Goal: Task Accomplishment & Management: Manage account settings

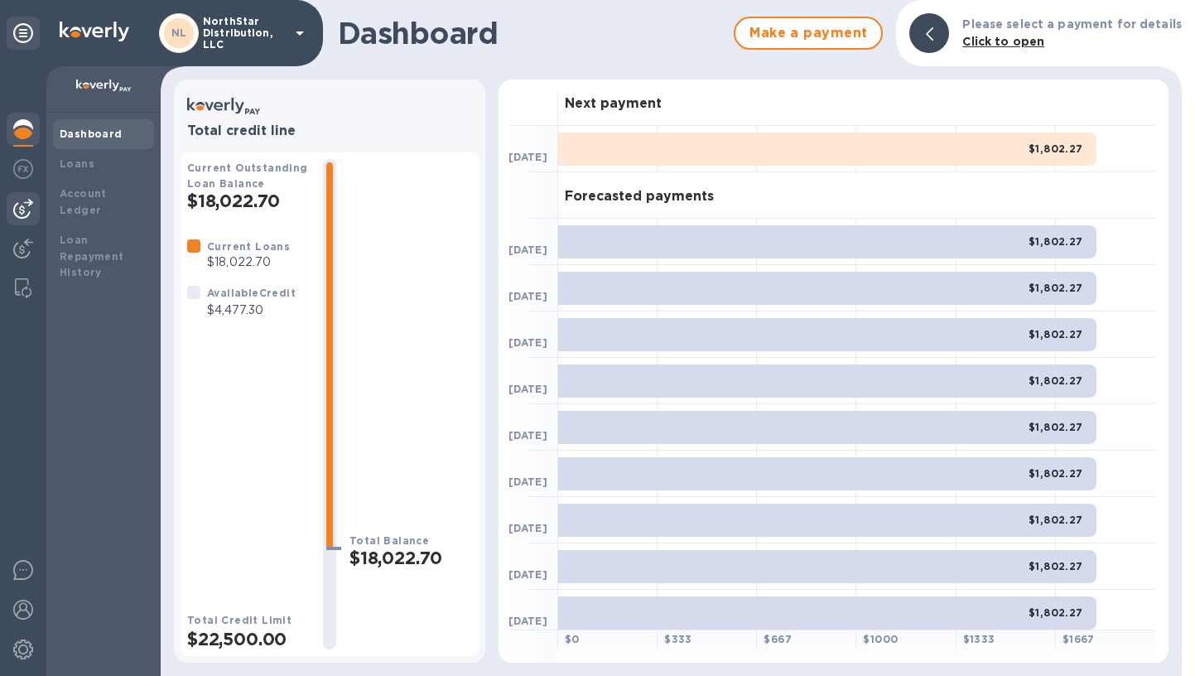
click at [24, 213] on img at bounding box center [23, 209] width 20 height 20
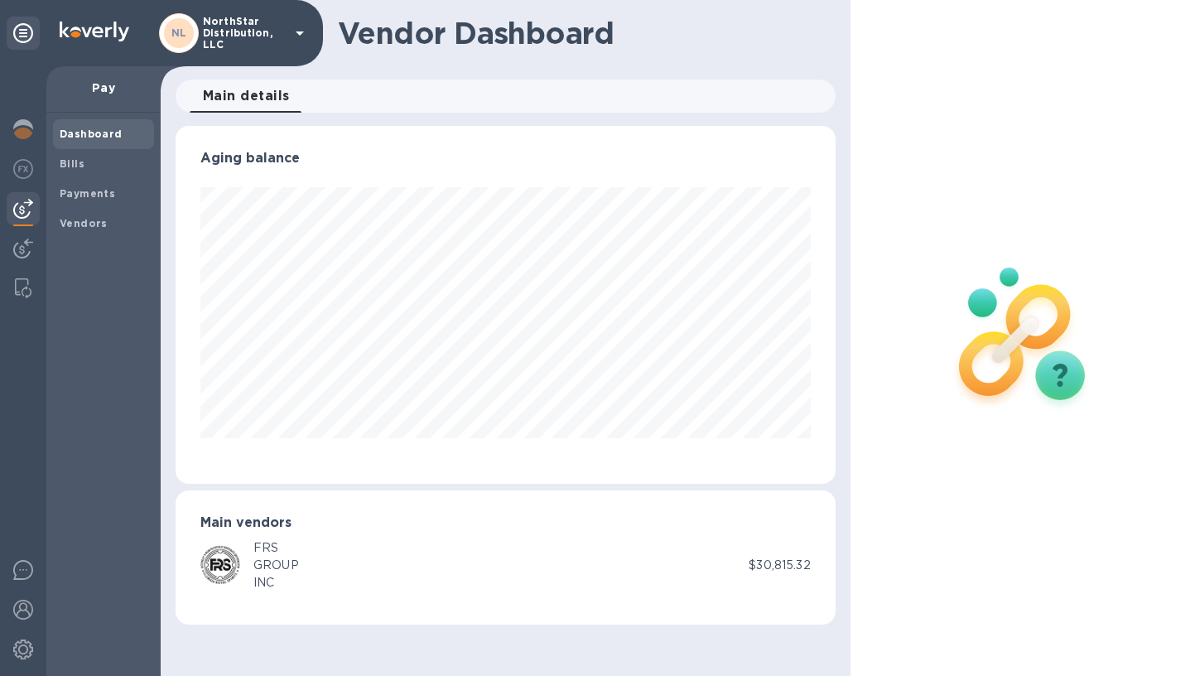
scroll to position [358, 659]
click at [84, 162] on span "Bills" at bounding box center [104, 164] width 88 height 17
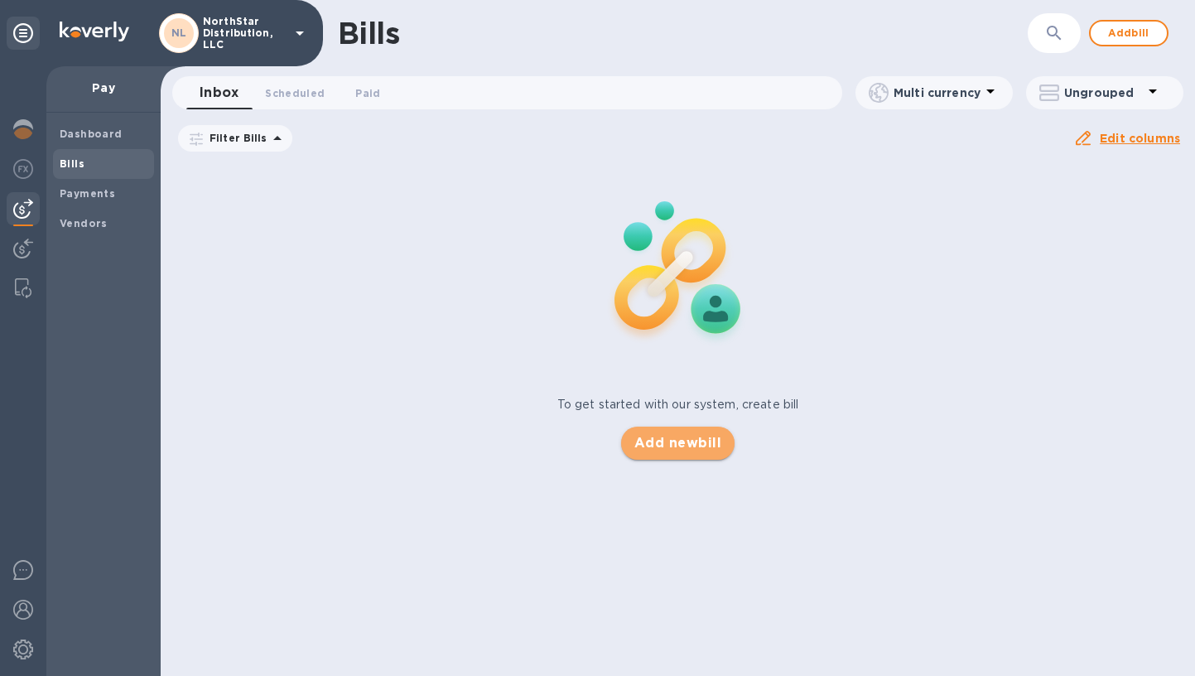
click at [689, 447] on span "Add new bill" at bounding box center [677, 443] width 87 height 20
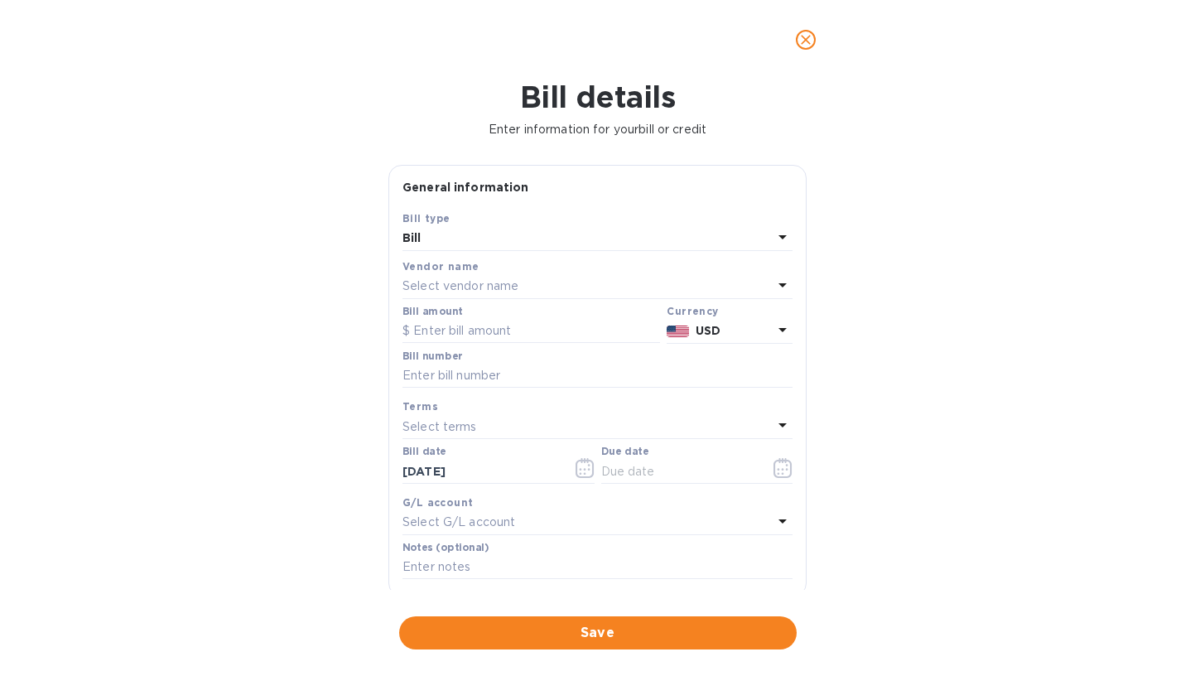
click at [779, 284] on icon at bounding box center [783, 285] width 20 height 20
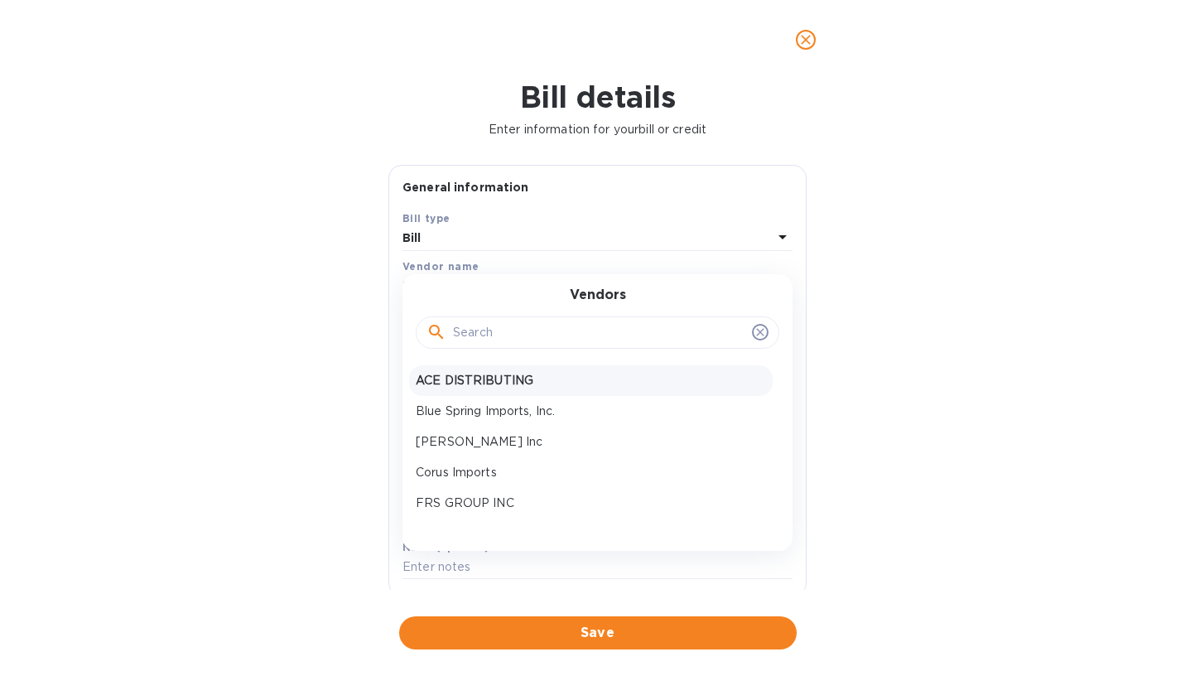
click at [498, 378] on p "ACE DISTRIBUTING" at bounding box center [591, 380] width 350 height 17
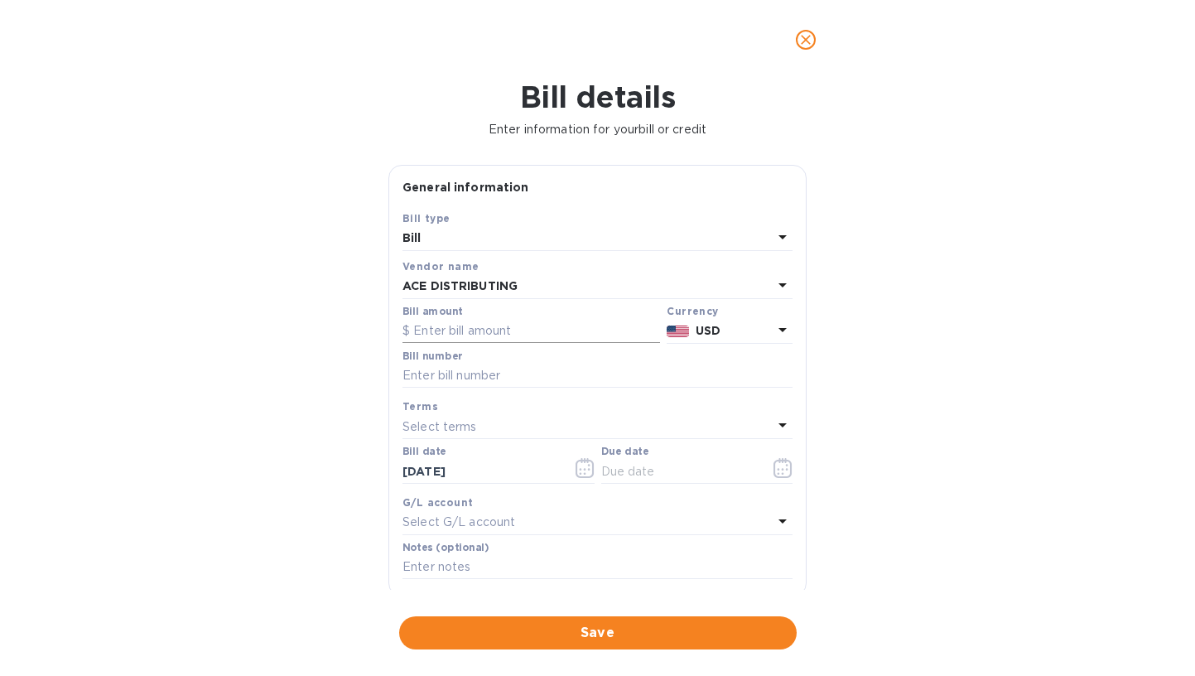
click at [508, 329] on input "text" at bounding box center [531, 331] width 258 height 25
type input "4,580"
click at [494, 373] on input "text" at bounding box center [597, 376] width 390 height 25
type input "080825-01"
click at [775, 427] on icon at bounding box center [783, 425] width 20 height 20
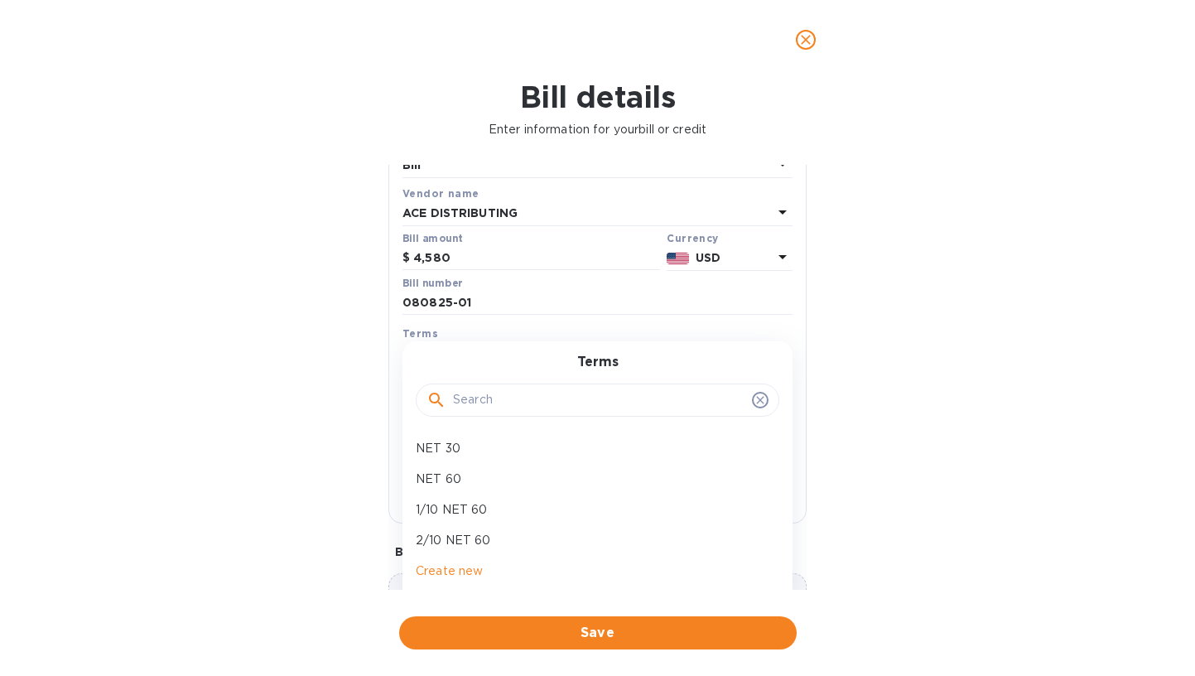
scroll to position [71, 0]
click at [593, 394] on input "text" at bounding box center [599, 401] width 292 height 25
click at [758, 403] on icon at bounding box center [760, 401] width 13 height 13
click at [755, 404] on icon at bounding box center [760, 401] width 13 height 13
click at [754, 399] on icon at bounding box center [760, 401] width 13 height 13
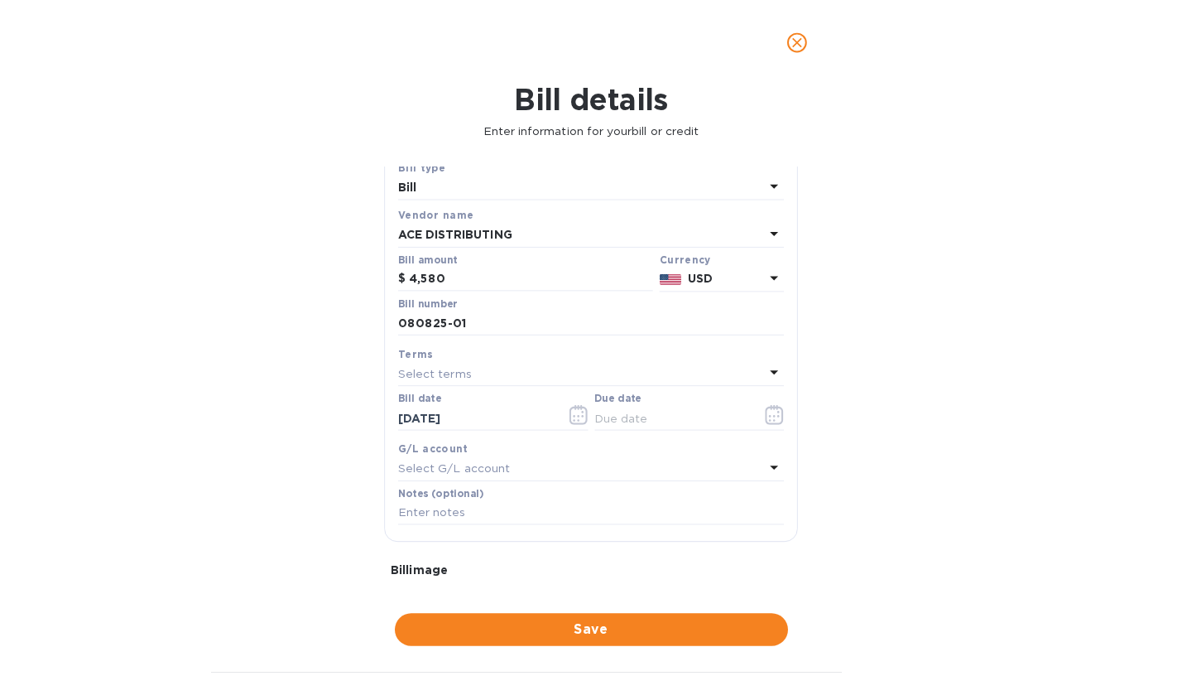
scroll to position [48, 0]
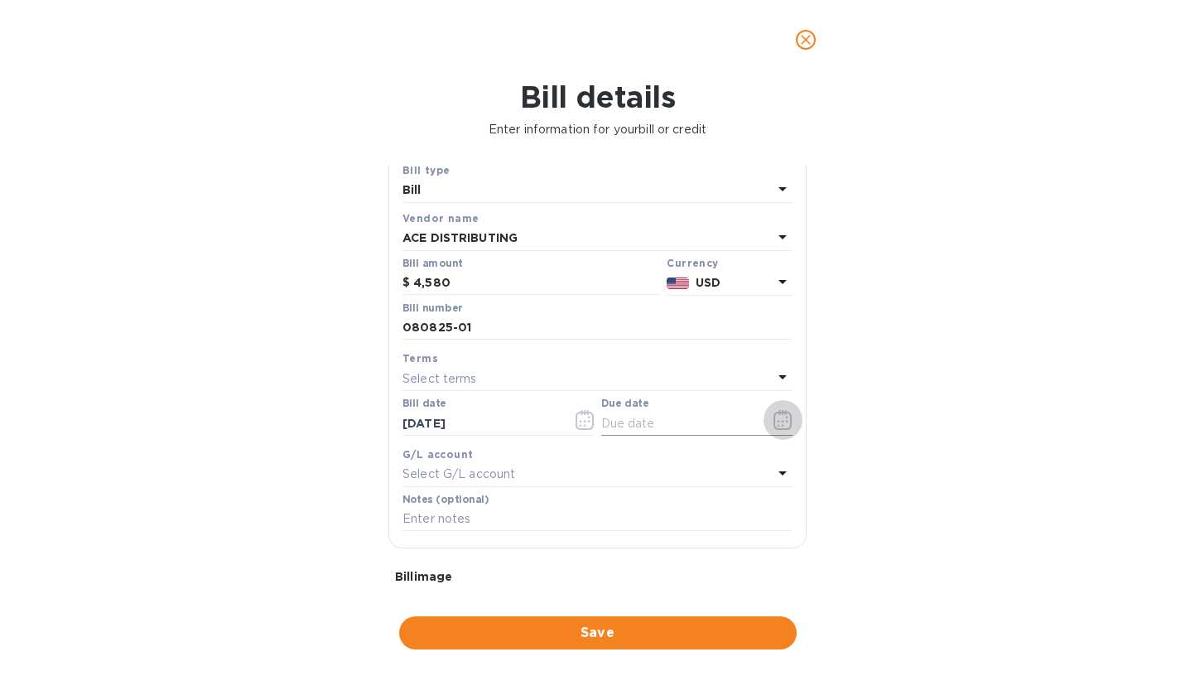
click at [774, 417] on icon "button" at bounding box center [782, 420] width 19 height 20
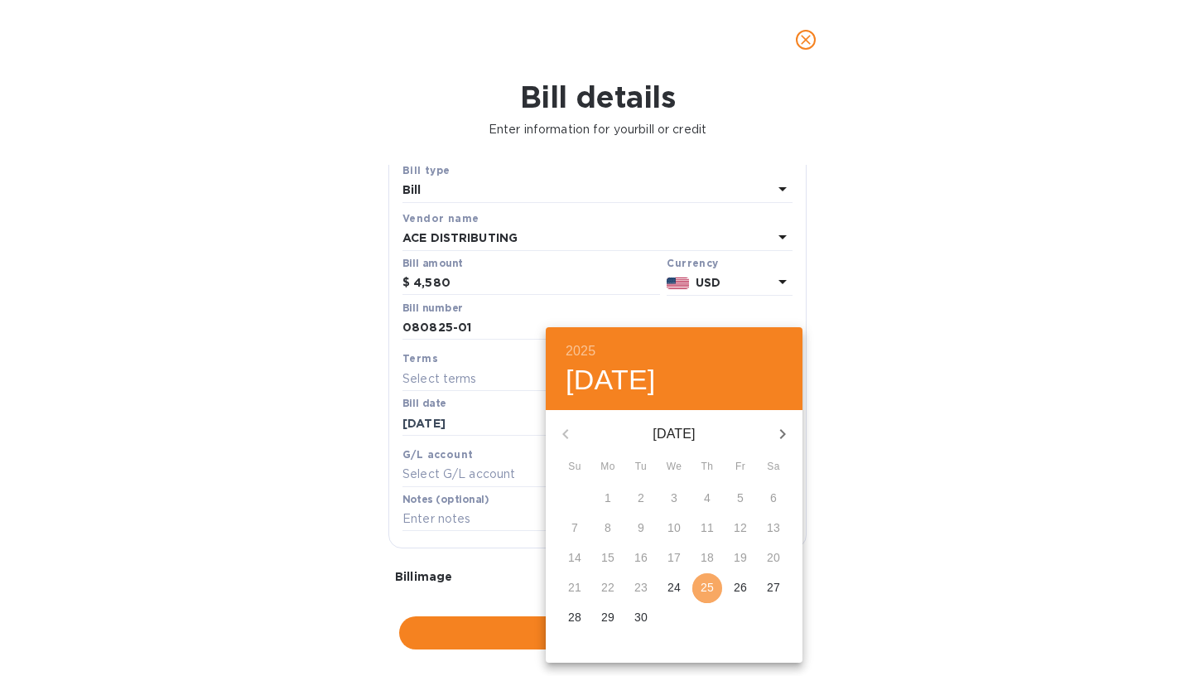
click at [709, 587] on p "25" at bounding box center [707, 587] width 13 height 17
type input "[DATE]"
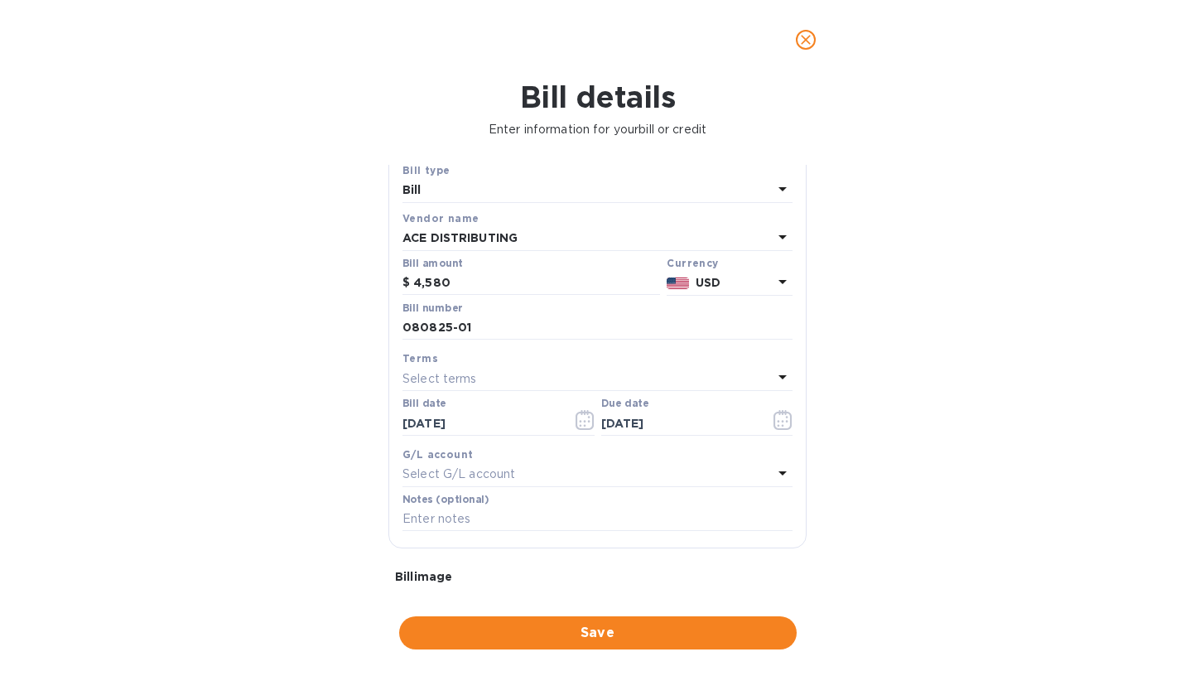
click at [778, 471] on icon at bounding box center [782, 473] width 8 height 4
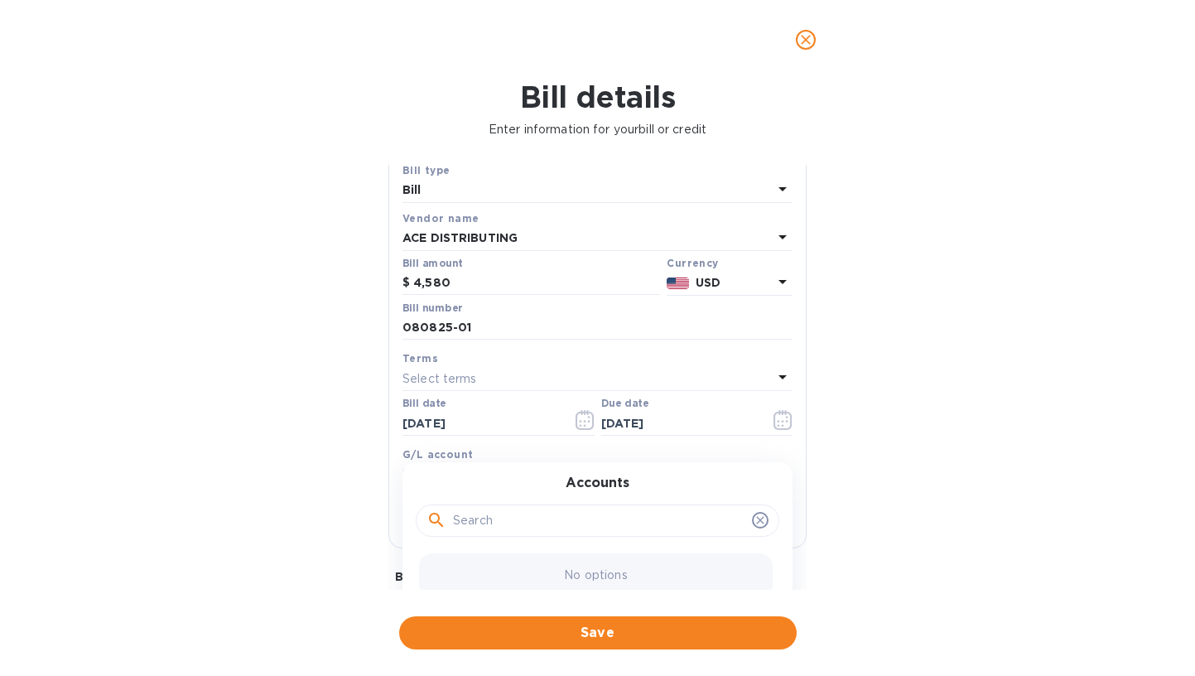
click at [778, 471] on div "Accounts No options" at bounding box center [597, 542] width 390 height 161
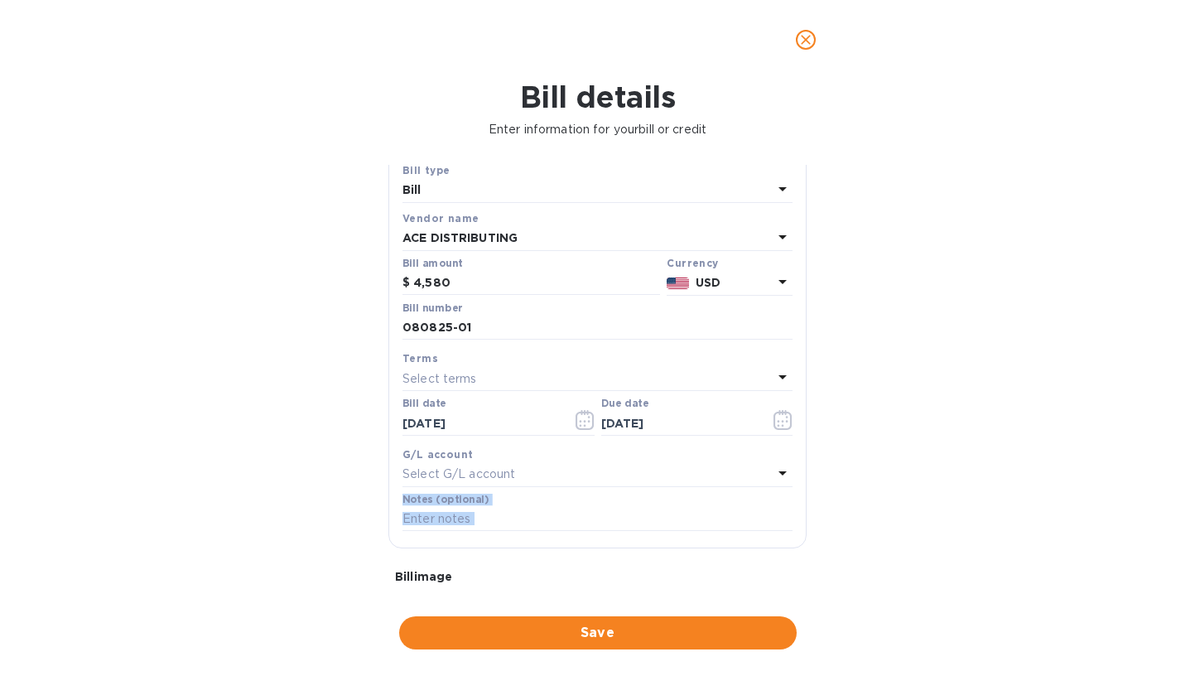
drag, startPoint x: 807, startPoint y: 469, endPoint x: 798, endPoint y: 567, distance: 98.9
click at [798, 567] on div "General information Save Bill type Bill Vendor name ACE DISTRIBUTING Bill amoun…" at bounding box center [597, 377] width 435 height 425
click at [850, 466] on div "Bill details Enter information for your bill or credit General information Save…" at bounding box center [597, 377] width 1195 height 596
click at [594, 638] on span "Save" at bounding box center [597, 633] width 371 height 20
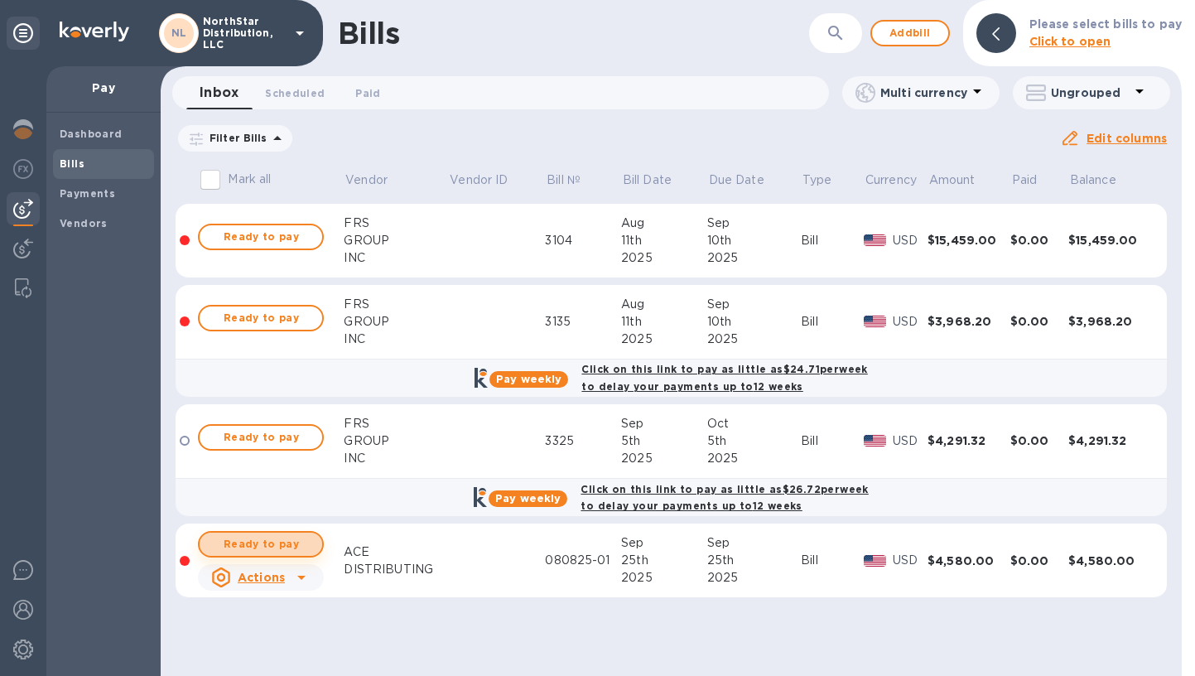
click at [277, 542] on span "Ready to pay" at bounding box center [261, 544] width 96 height 20
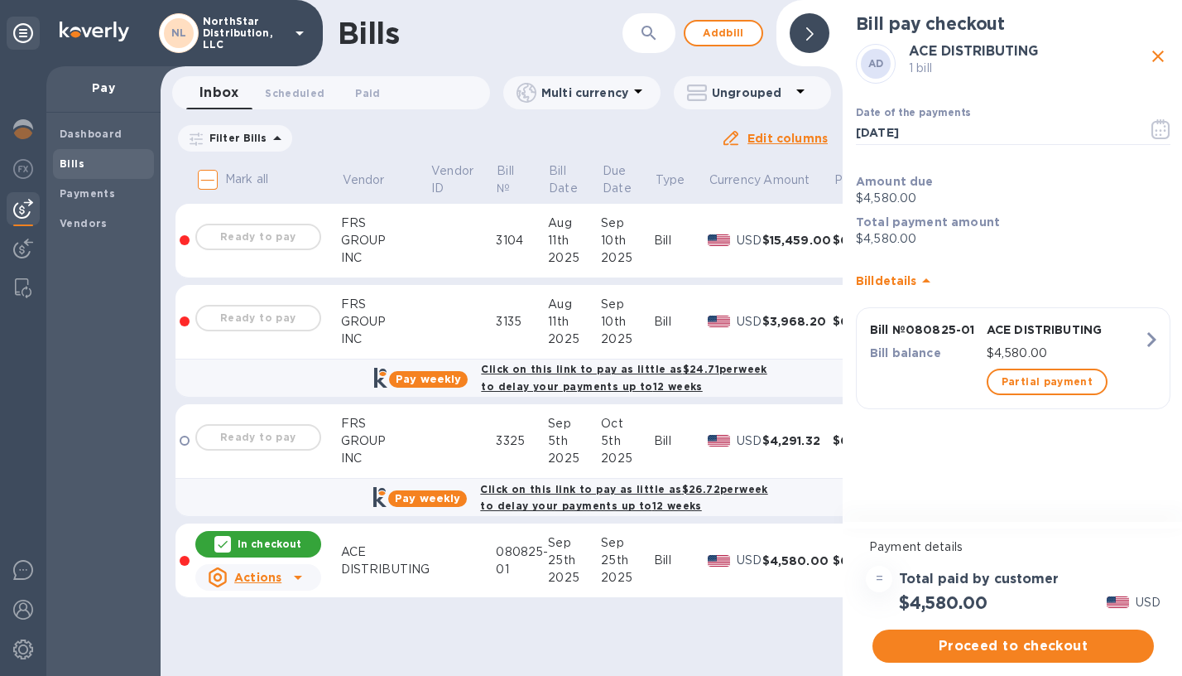
scroll to position [12, 0]
click at [1015, 636] on span "Proceed to checkout" at bounding box center [1013, 646] width 255 height 20
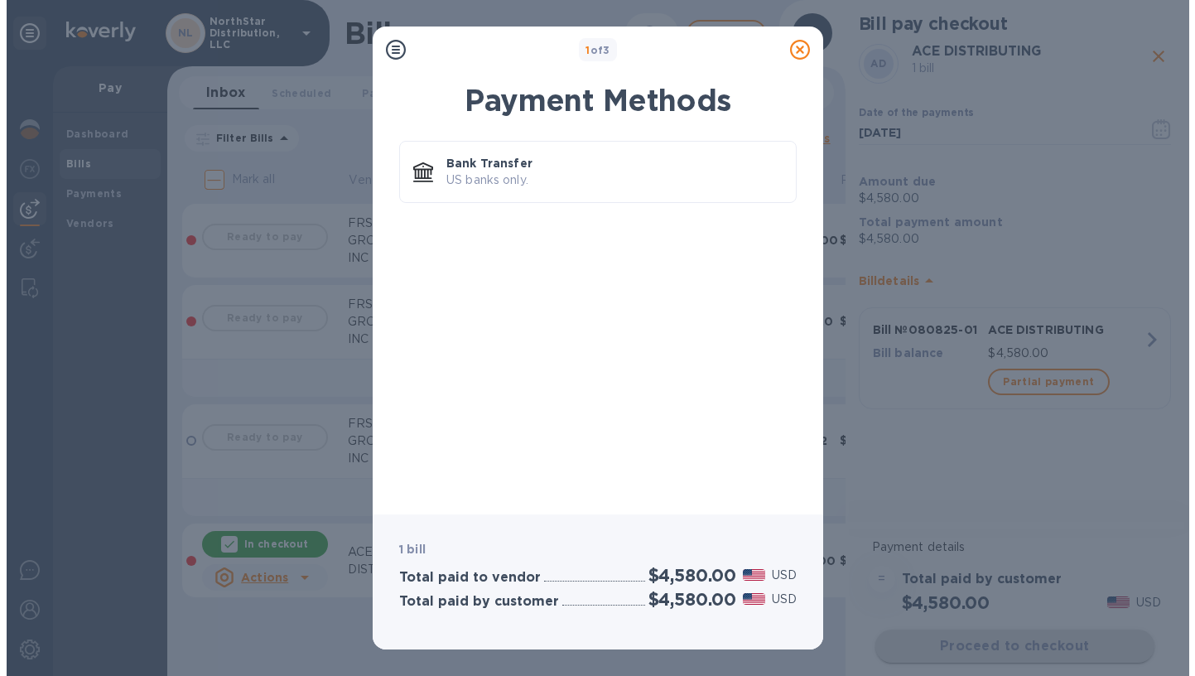
scroll to position [0, 0]
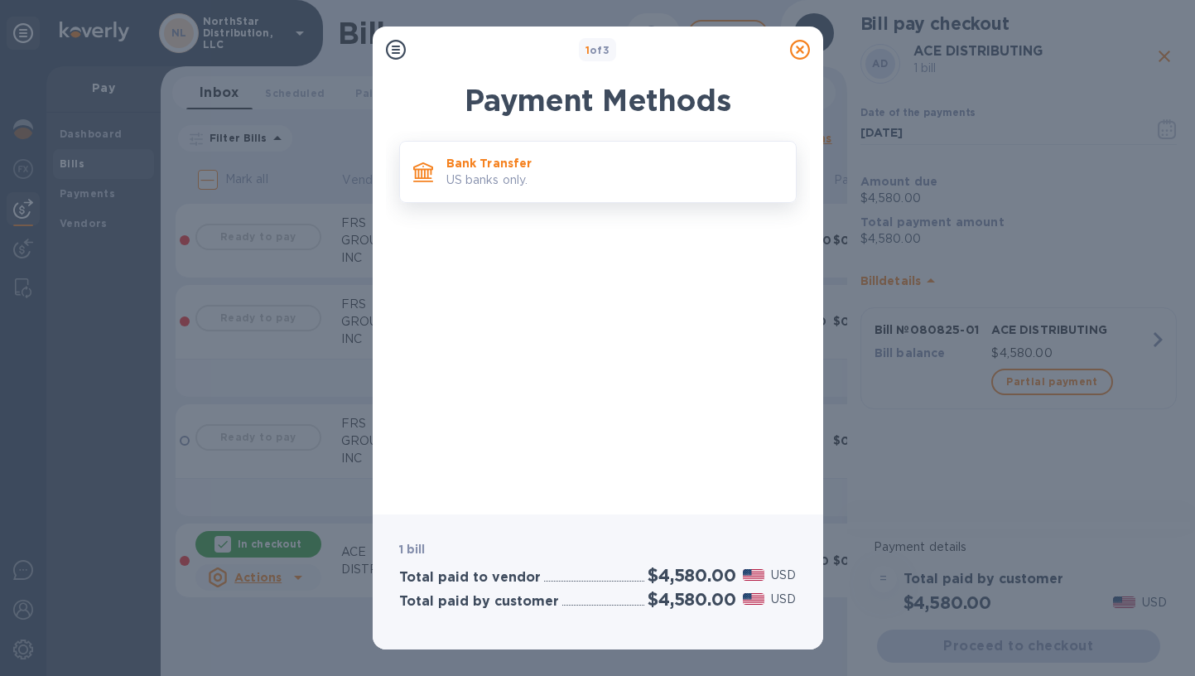
click at [573, 169] on p "Bank Transfer" at bounding box center [614, 163] width 336 height 17
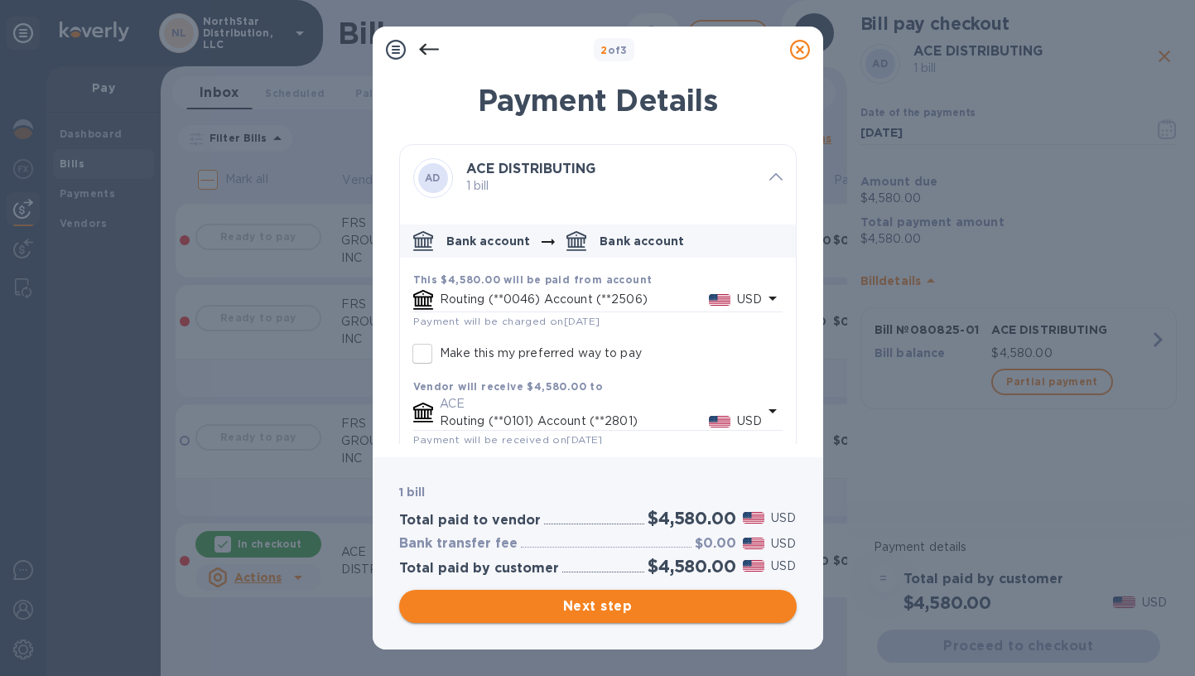
click at [600, 601] on span "Next step" at bounding box center [597, 606] width 371 height 20
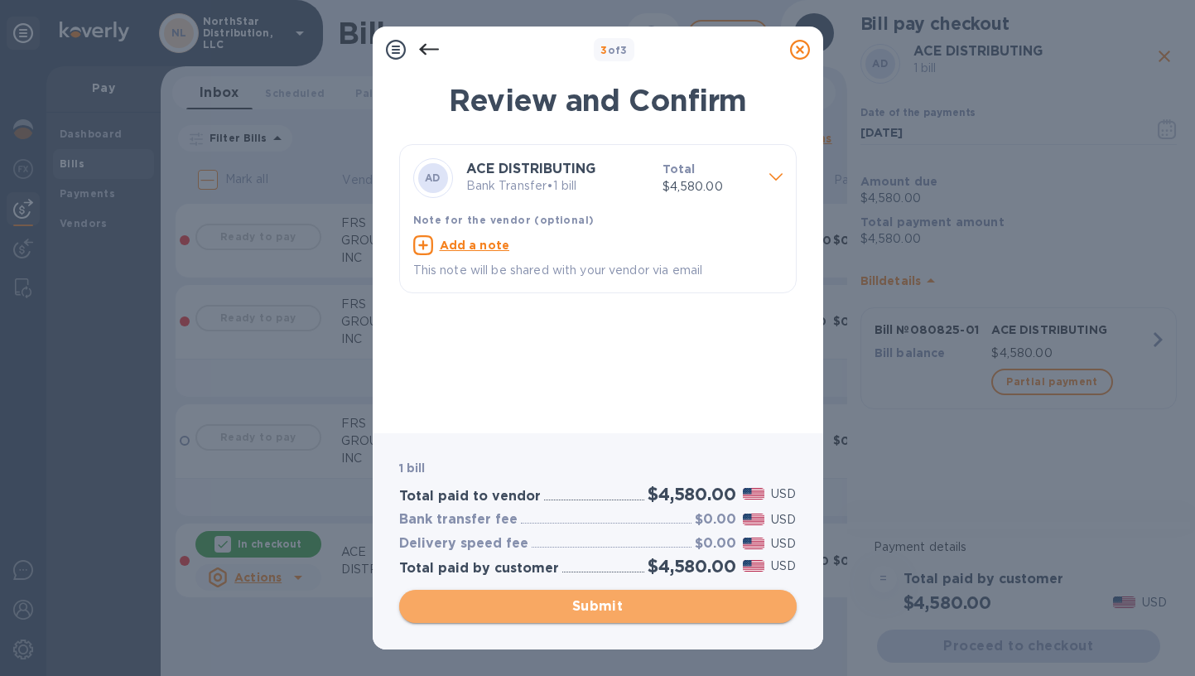
click at [603, 603] on span "Submit" at bounding box center [597, 606] width 371 height 20
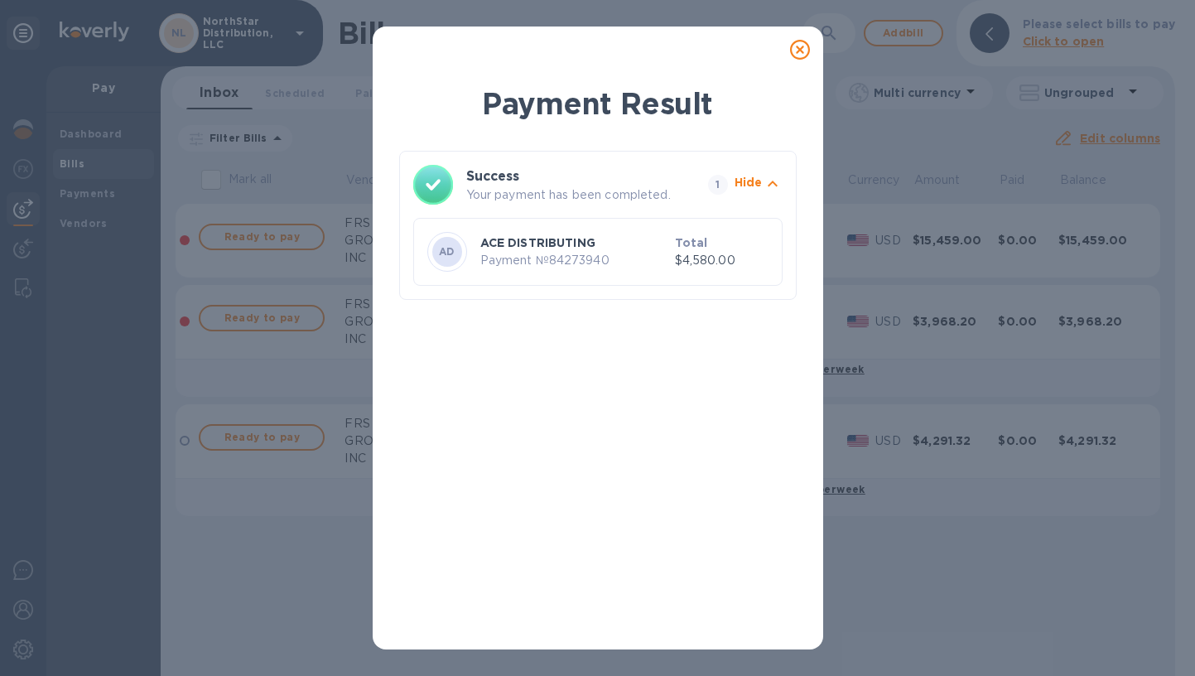
click at [802, 51] on icon at bounding box center [800, 50] width 20 height 20
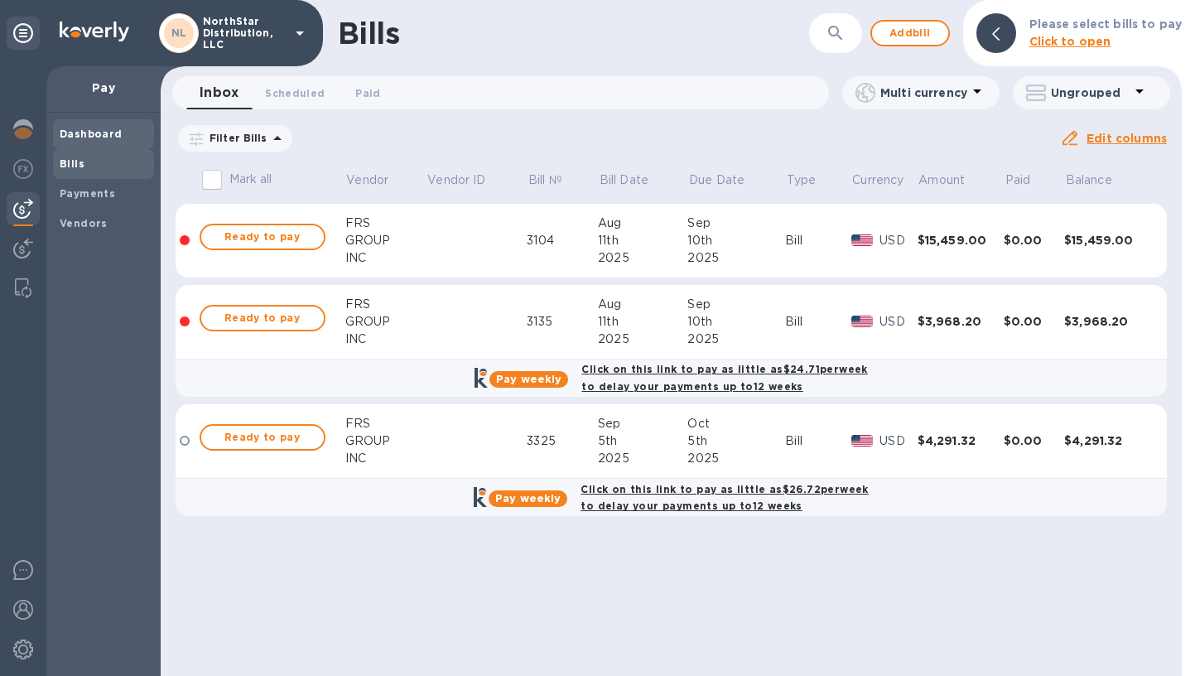
click at [109, 138] on b "Dashboard" at bounding box center [91, 134] width 63 height 12
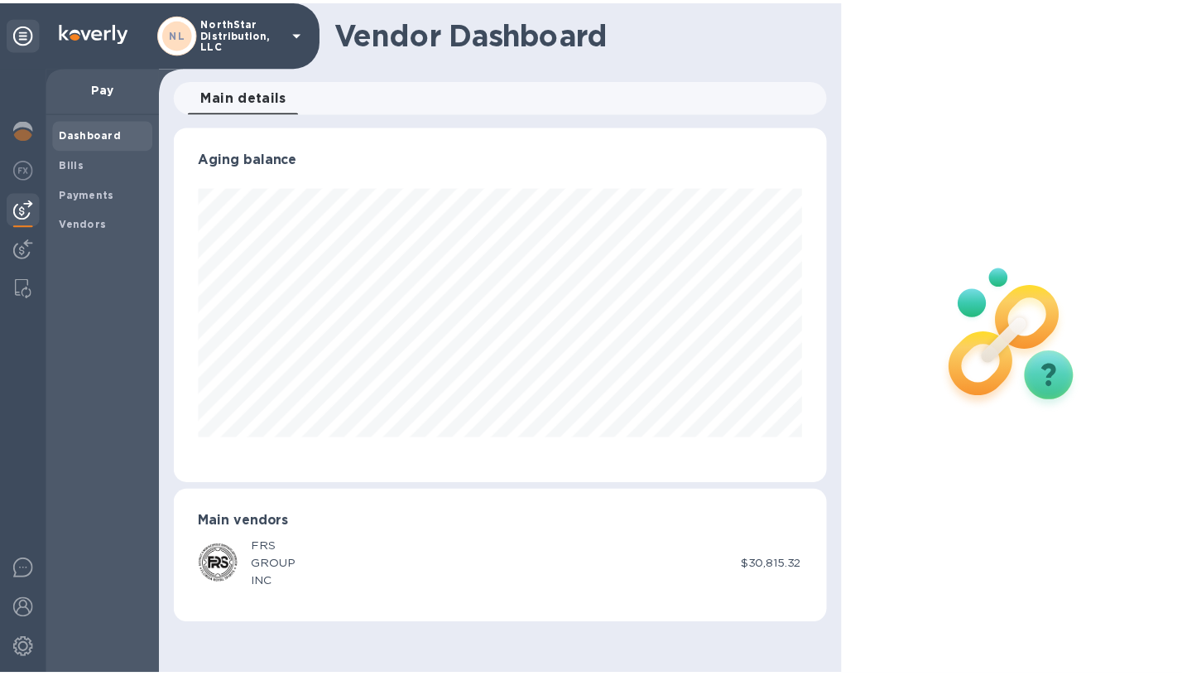
scroll to position [358, 659]
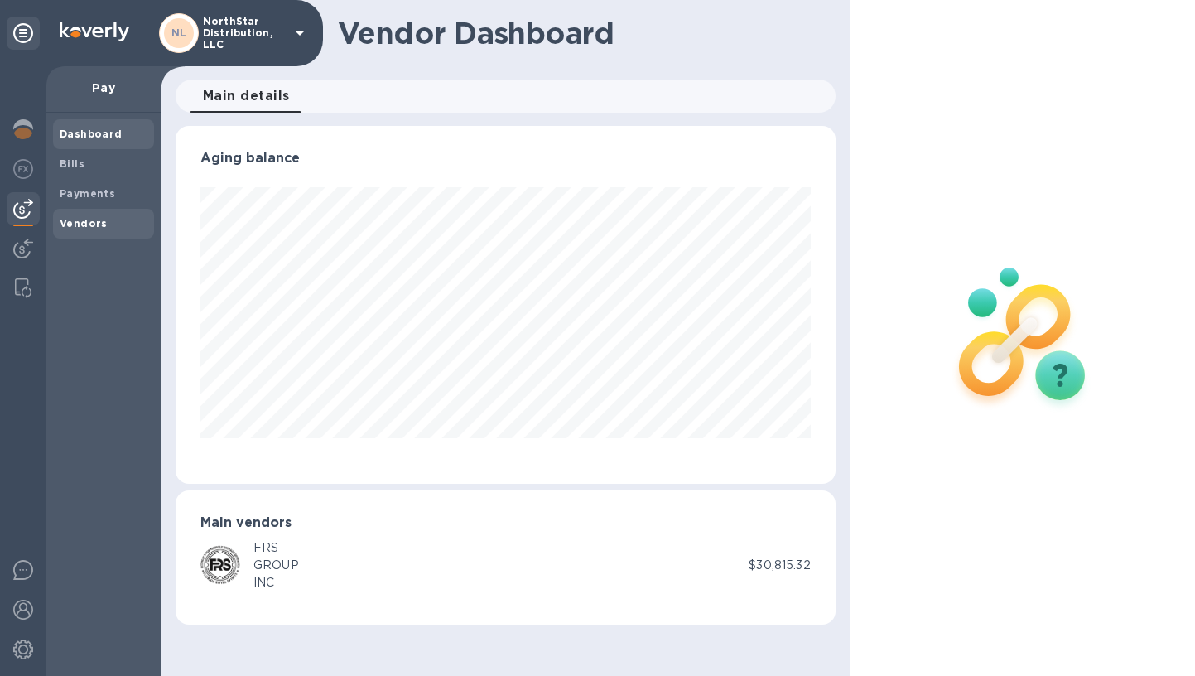
click at [84, 224] on b "Vendors" at bounding box center [84, 223] width 48 height 12
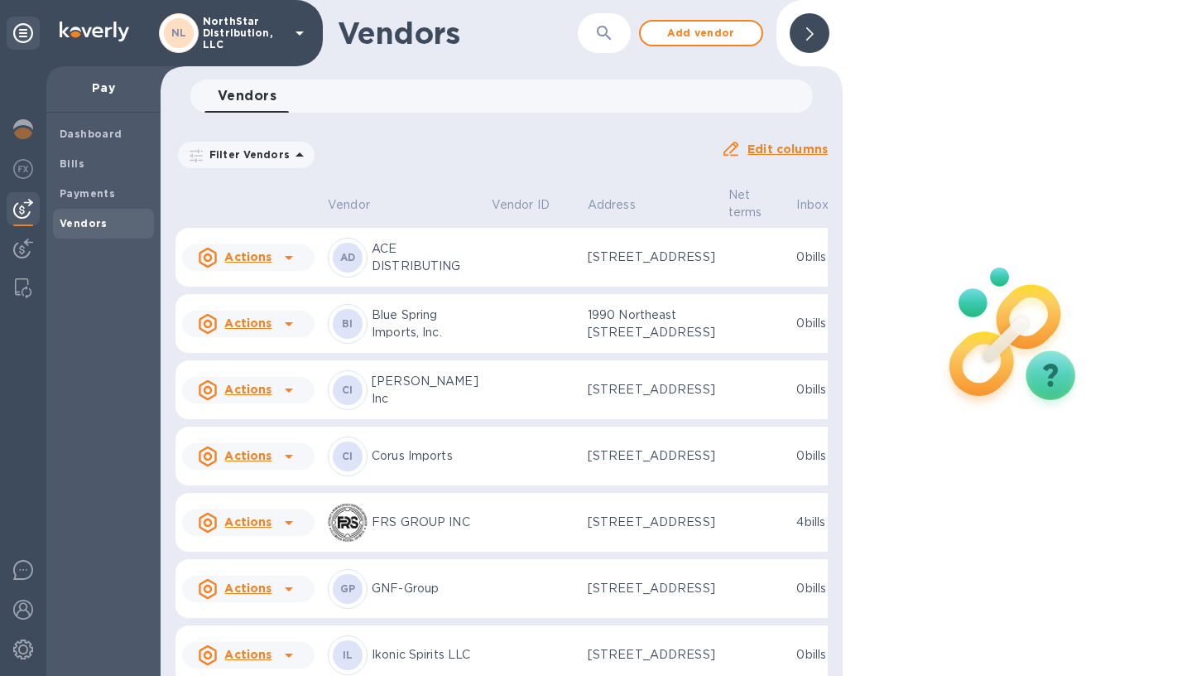
click at [495, 284] on td at bounding box center [533, 258] width 96 height 60
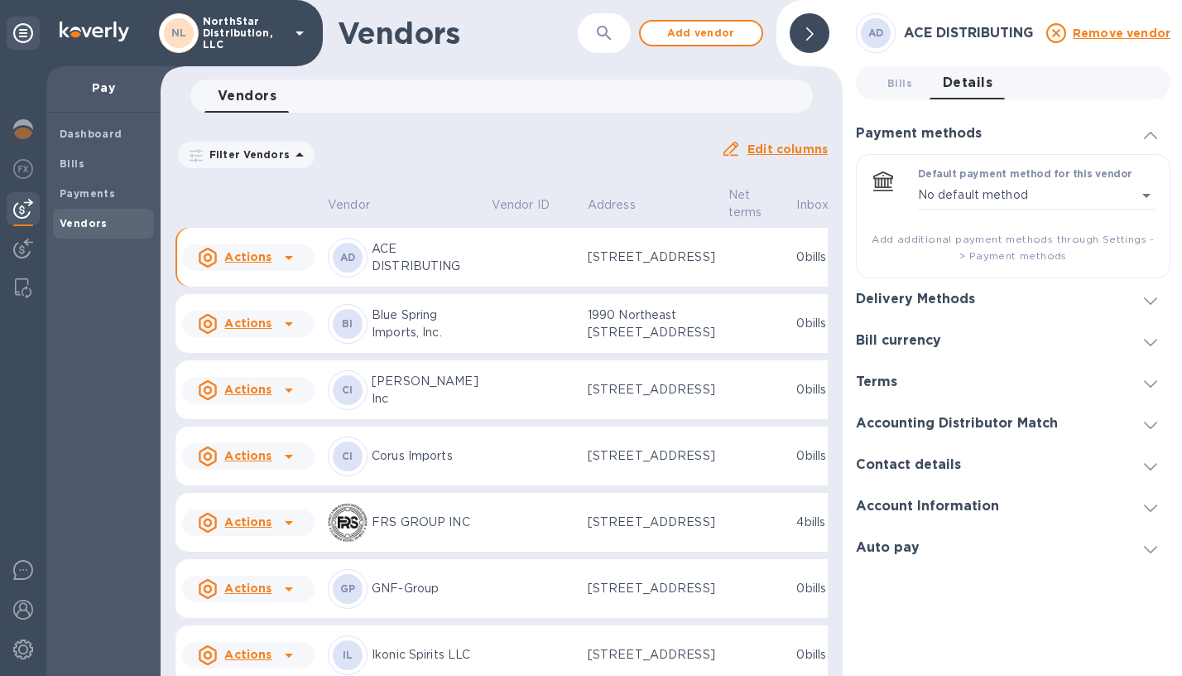
click at [1150, 467] on icon at bounding box center [1150, 466] width 13 height 7
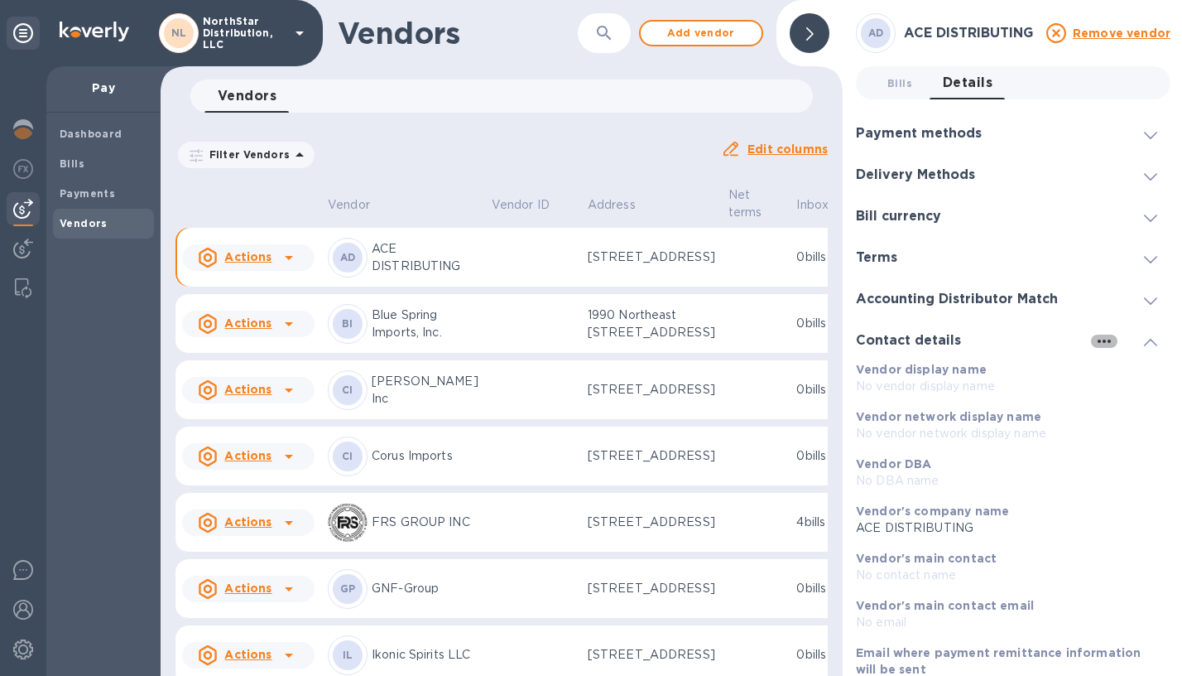
click at [1097, 331] on icon "button" at bounding box center [1105, 341] width 20 height 20
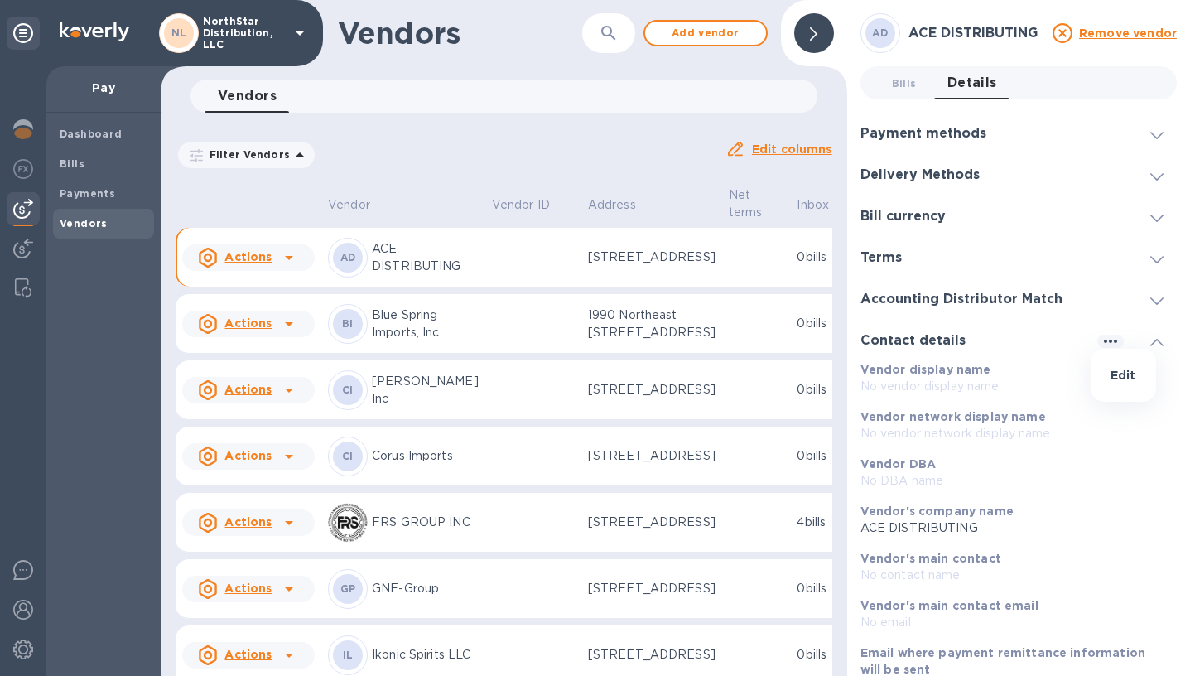
click at [1123, 380] on p "Edit" at bounding box center [1123, 375] width 26 height 17
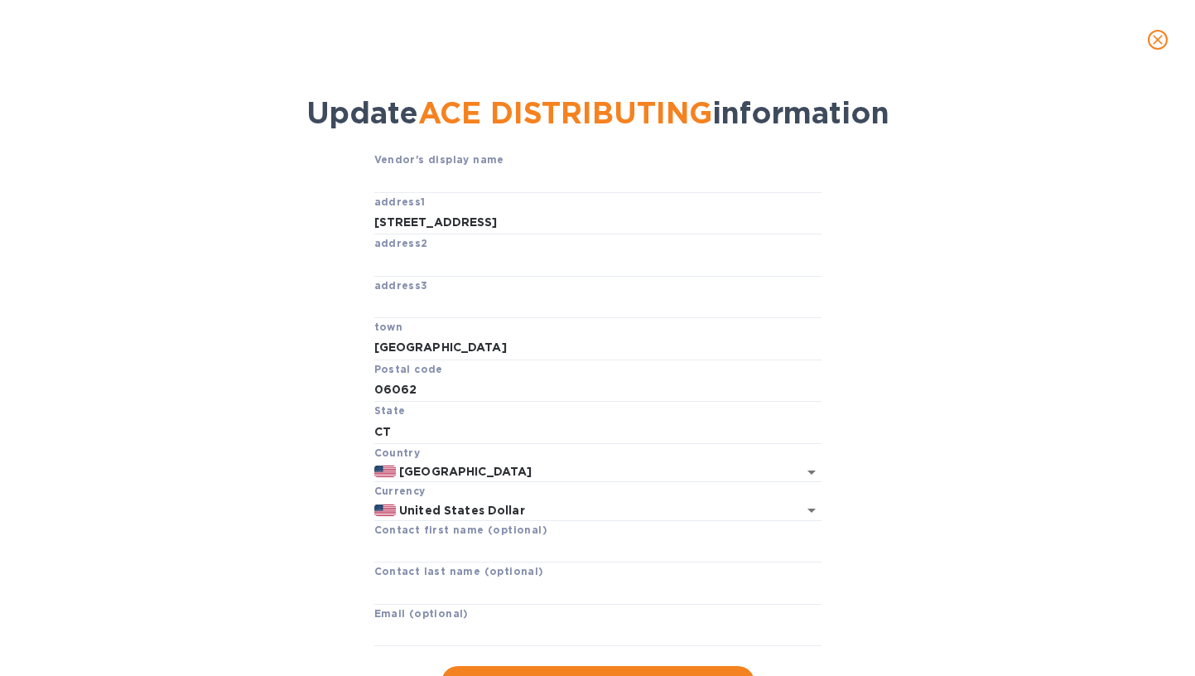
scroll to position [117, 0]
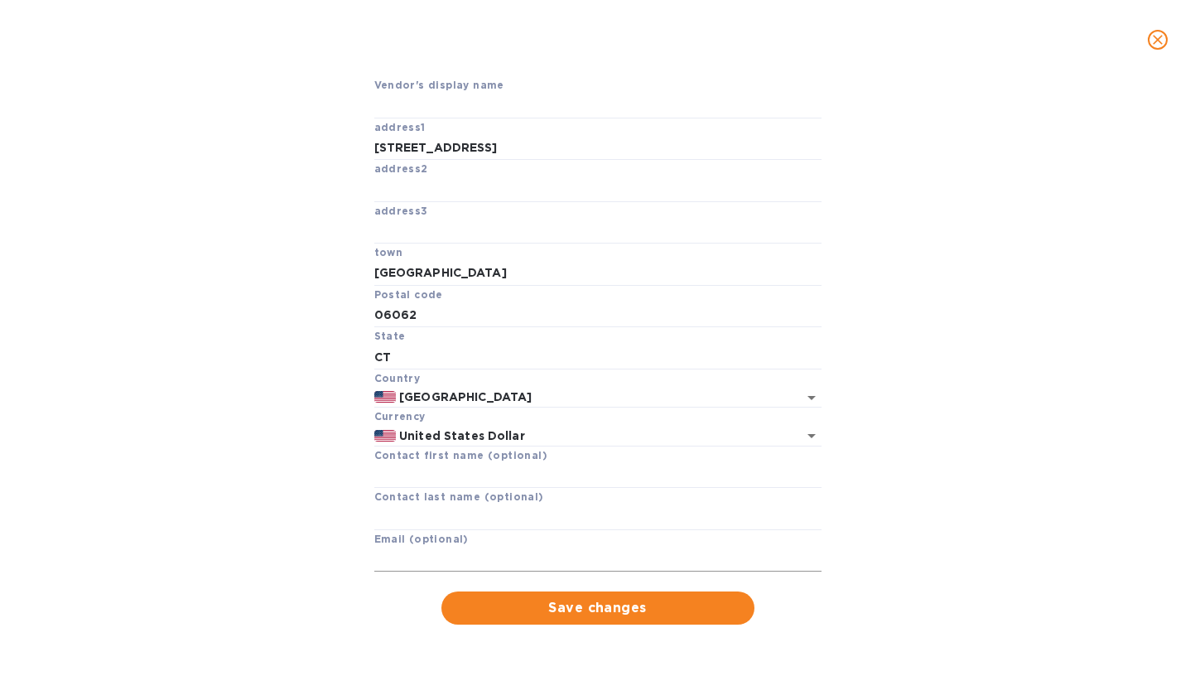
click at [450, 557] on input "text" at bounding box center [597, 559] width 447 height 25
paste input "[EMAIL_ADDRESS][DOMAIN_NAME]"
type input "[EMAIL_ADDRESS][DOMAIN_NAME]"
click at [580, 607] on span "Save changes" at bounding box center [598, 608] width 287 height 20
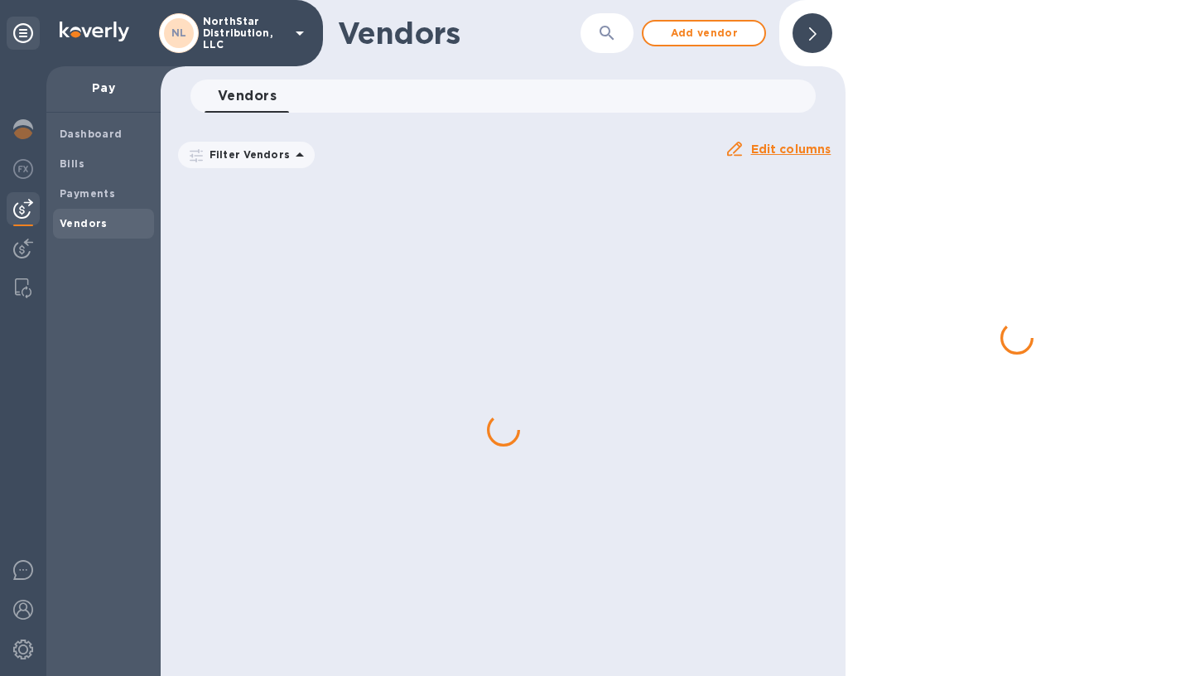
scroll to position [82, 0]
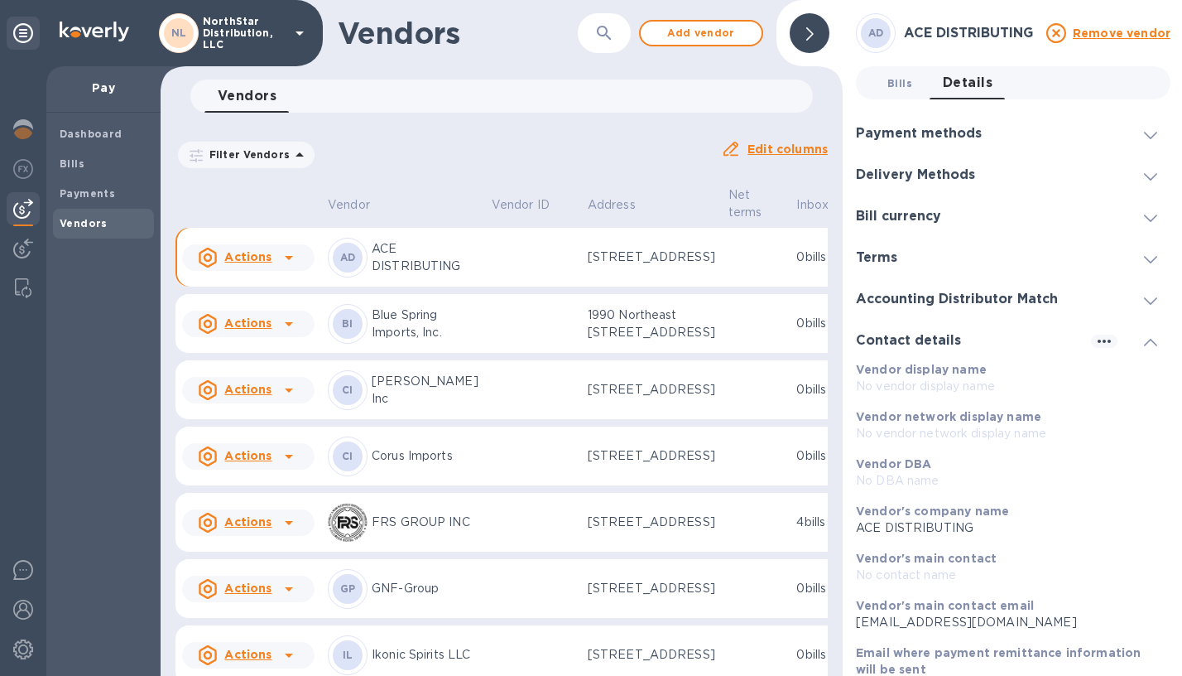
click at [901, 75] on span "Bills 0" at bounding box center [900, 83] width 25 height 17
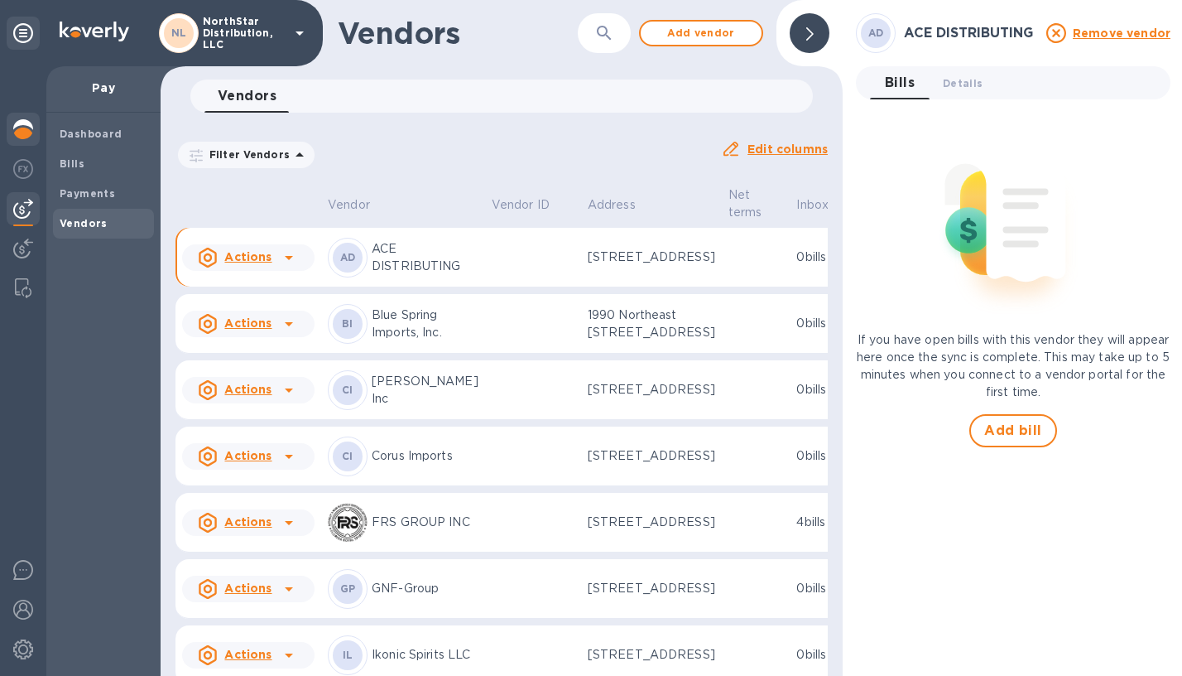
click at [22, 134] on img at bounding box center [23, 129] width 20 height 20
